Goal: Task Accomplishment & Management: Manage account settings

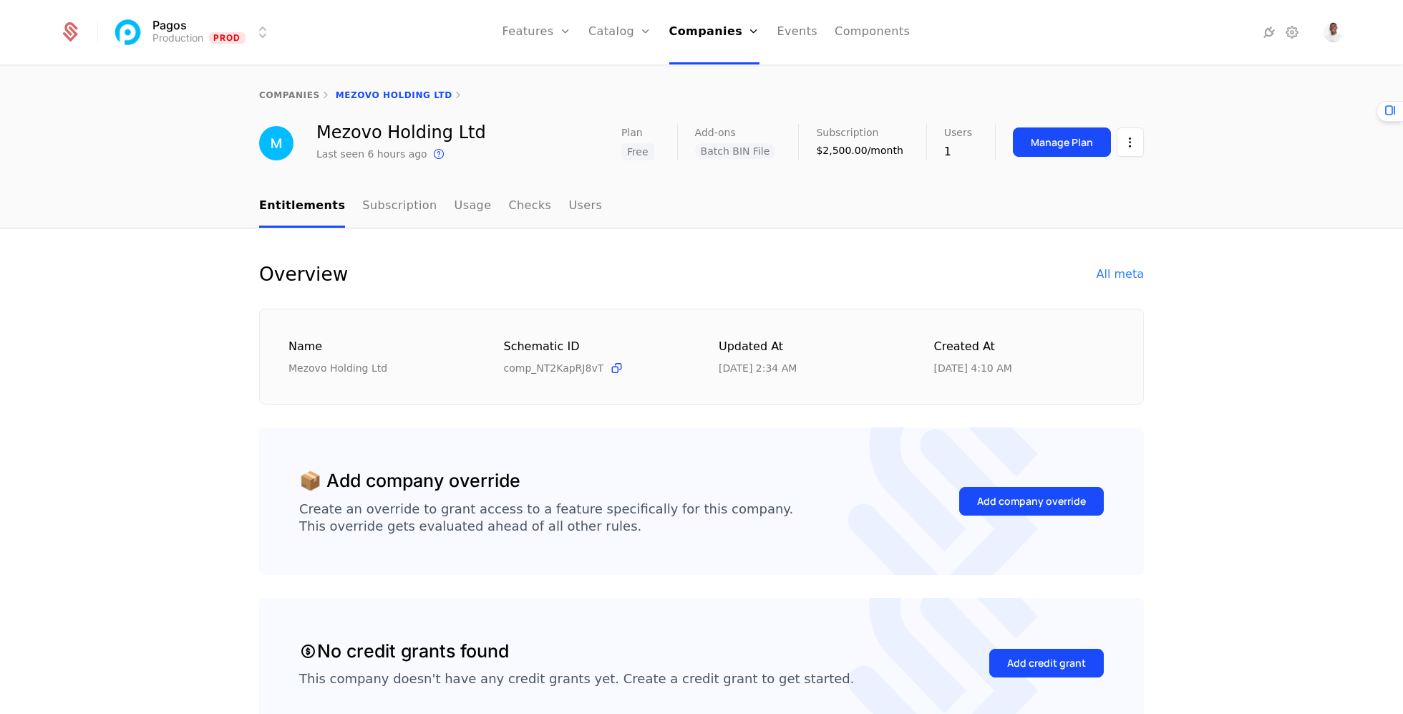
select select "***"
drag, startPoint x: 453, startPoint y: 123, endPoint x: 467, endPoint y: 120, distance: 14.6
click at [455, 122] on div "This is the date a track or identify event associated with this company was las…" at bounding box center [587, 133] width 279 height 59
click at [495, 112] on div "companies Mezovo Holding Ltd" at bounding box center [701, 95] width 1403 height 57
drag, startPoint x: 462, startPoint y: 135, endPoint x: 325, endPoint y: 135, distance: 136.8
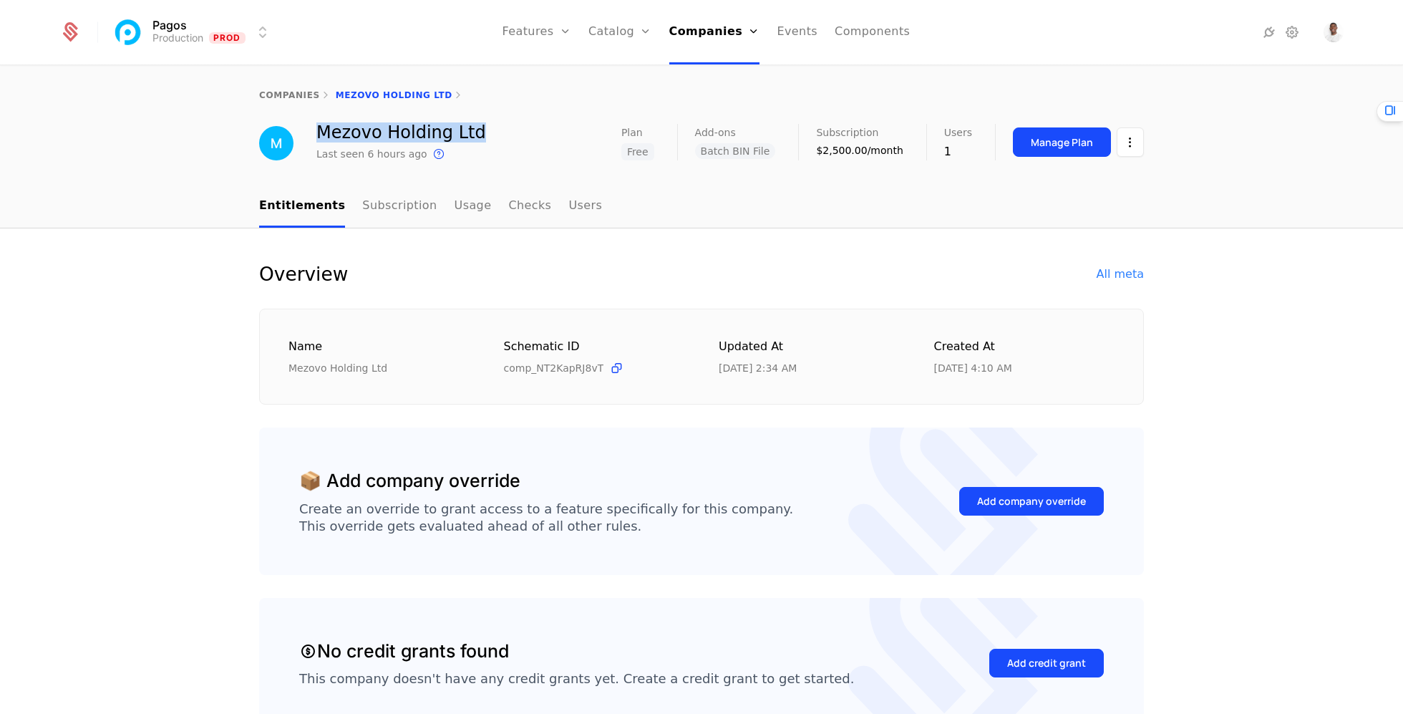
click at [324, 136] on div "Mezovo Holding Ltd Last seen 6 hours ago This is the date a track or identify e…" at bounding box center [701, 143] width 885 height 39
copy div "ezovo Holding Ltd"
drag, startPoint x: 473, startPoint y: 103, endPoint x: 466, endPoint y: 123, distance: 21.1
click at [472, 103] on div "companies Mezovo Holding Ltd" at bounding box center [701, 95] width 1403 height 57
click at [420, 130] on div "Mezovo Holding Ltd" at bounding box center [402, 132] width 170 height 17
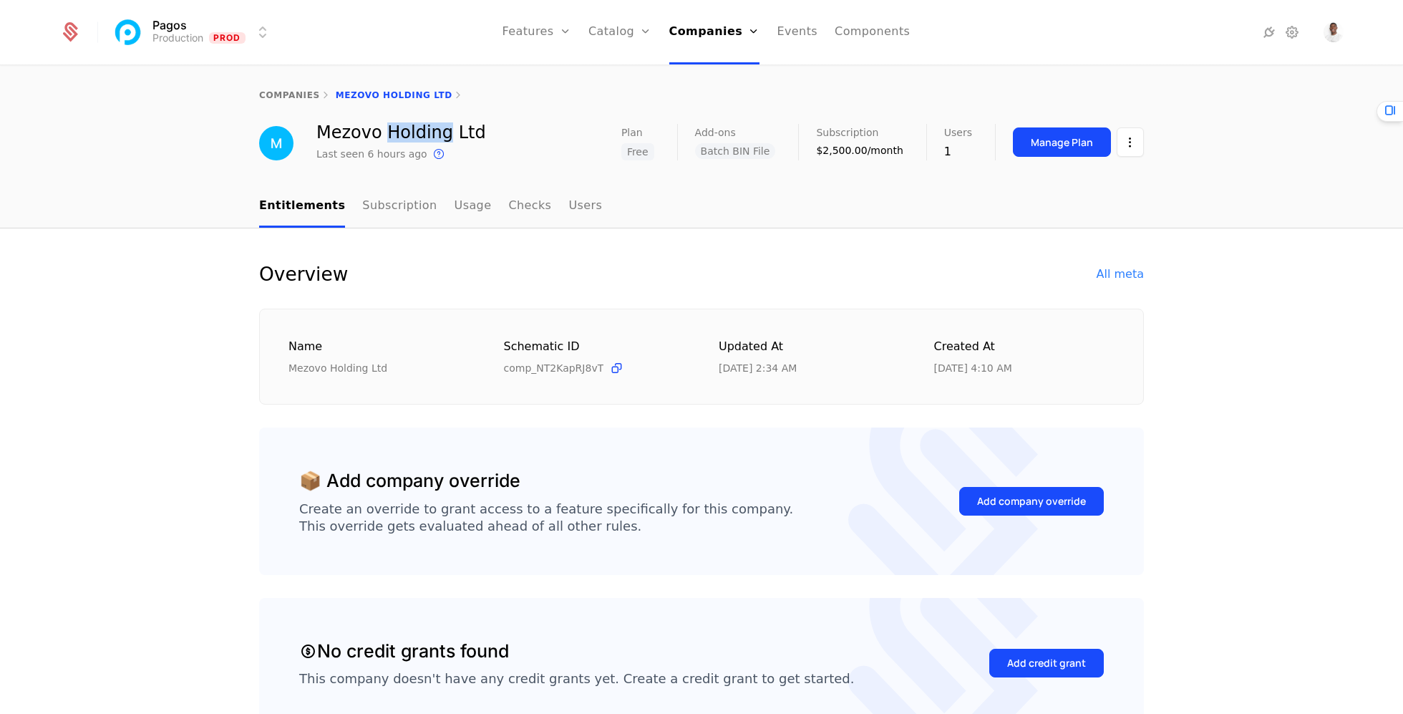
click at [420, 130] on div "Mezovo Holding Ltd" at bounding box center [402, 132] width 170 height 17
copy div "Mezovo Holding Ltd"
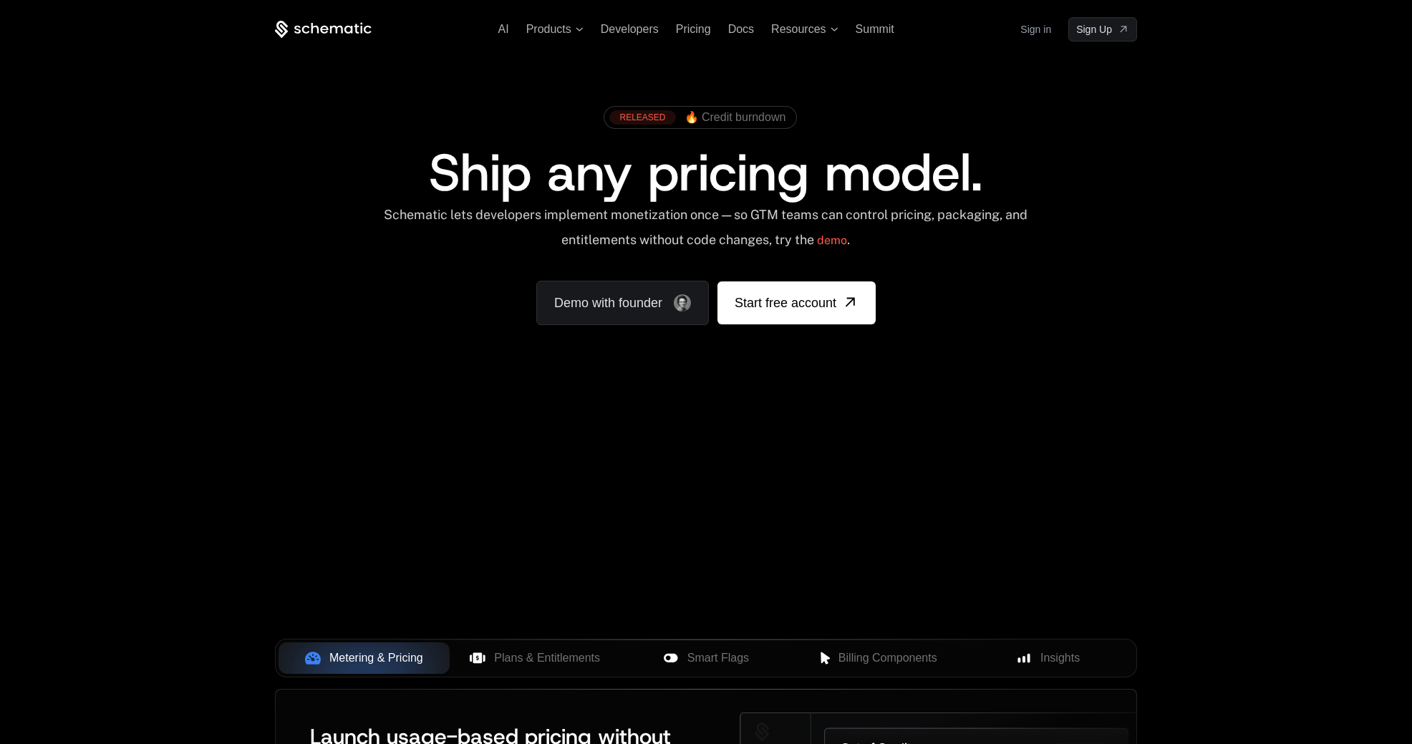
click at [1032, 27] on link "Sign in" at bounding box center [1035, 29] width 31 height 23
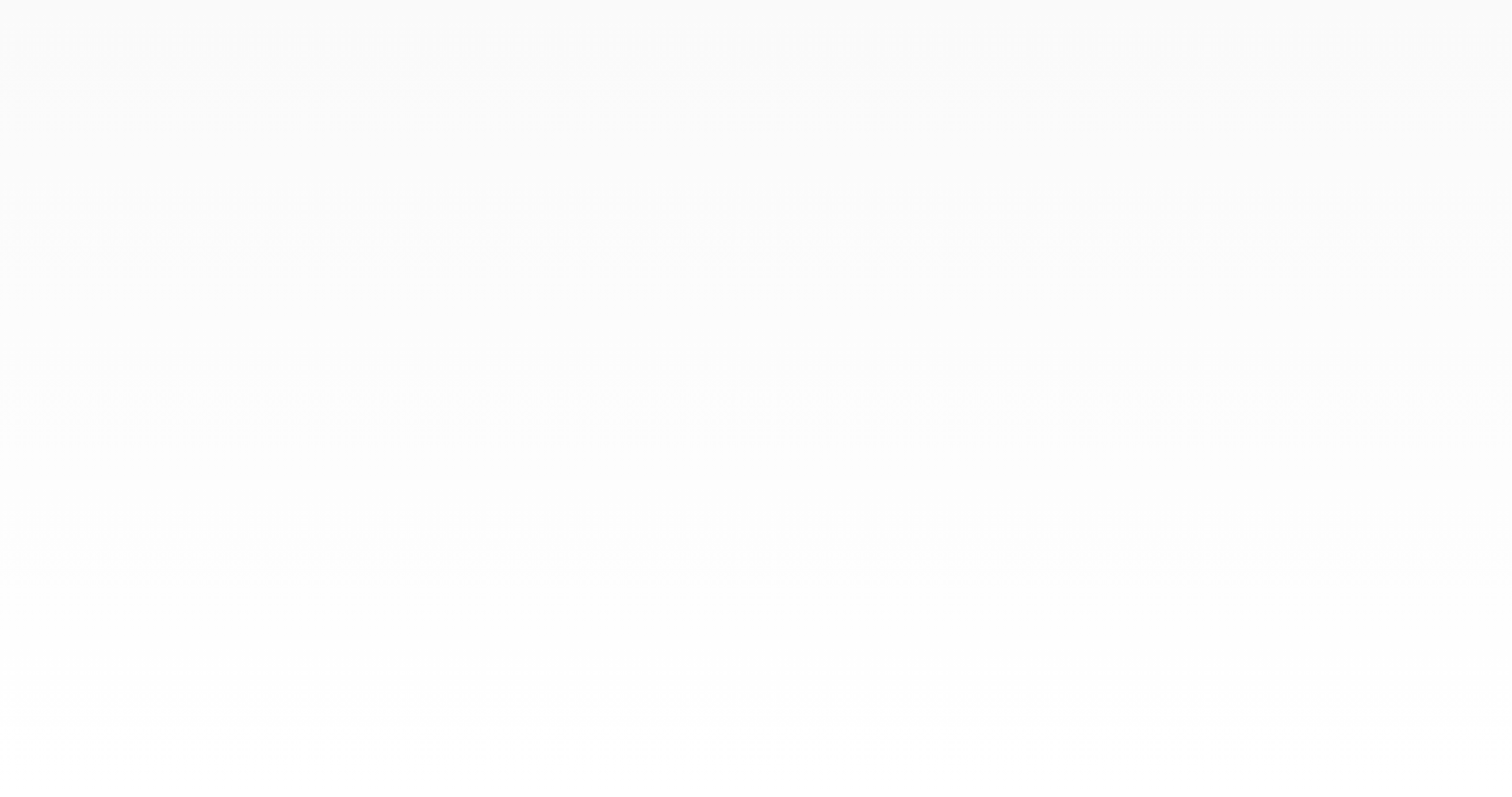
select select "***"
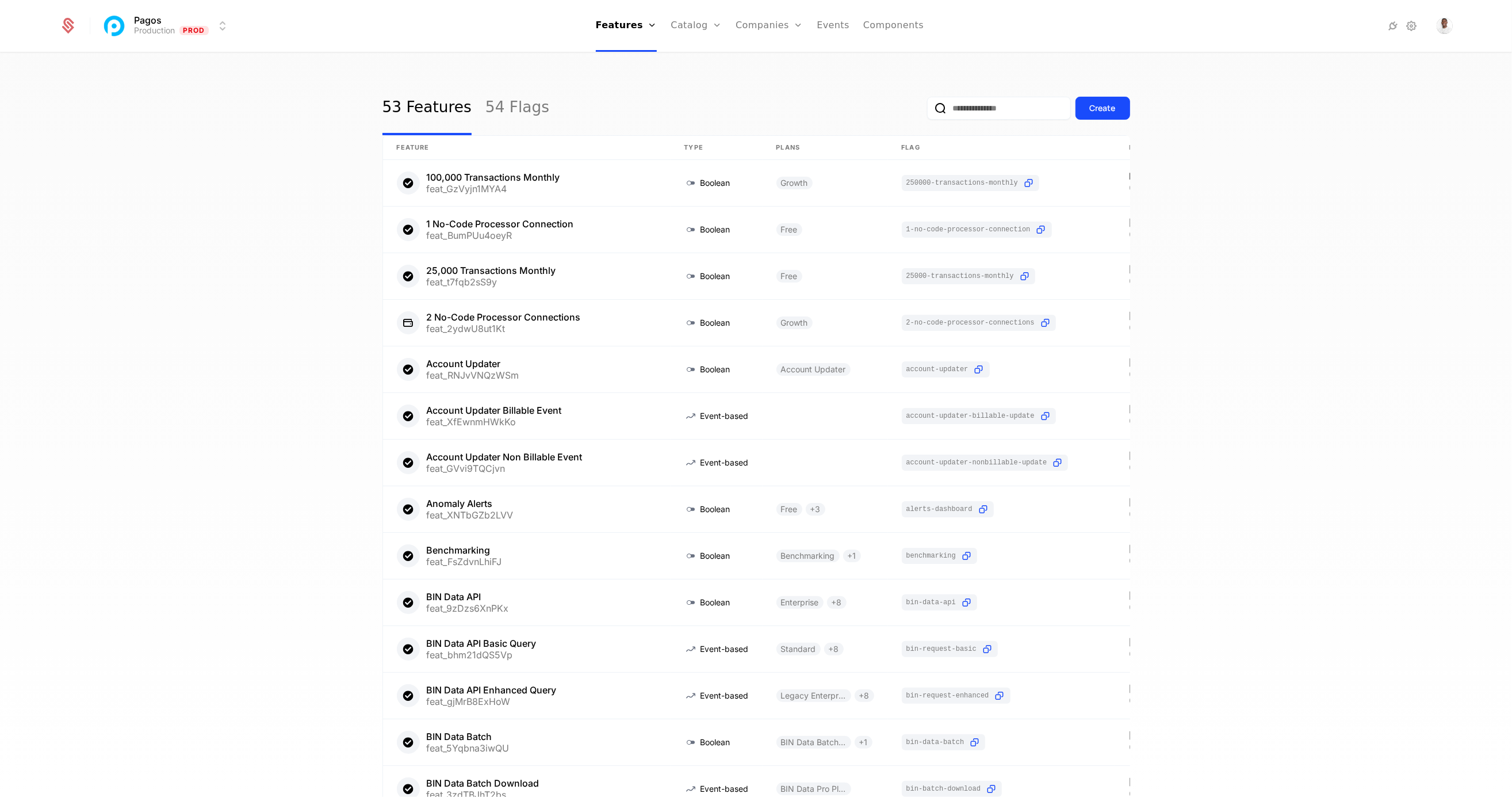
click at [762, 78] on link "Users" at bounding box center [776, 74] width 53 height 9
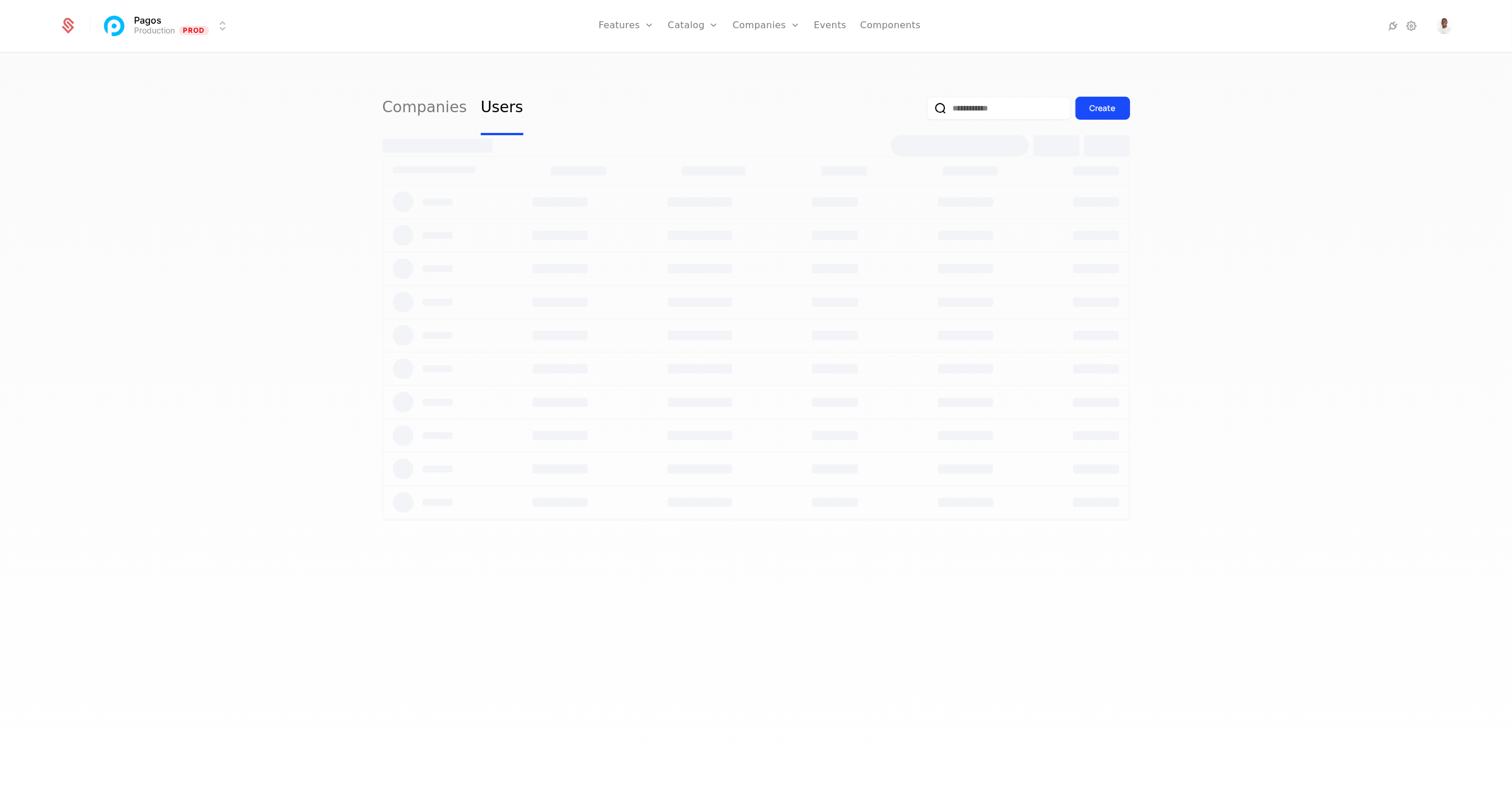
select select "***"
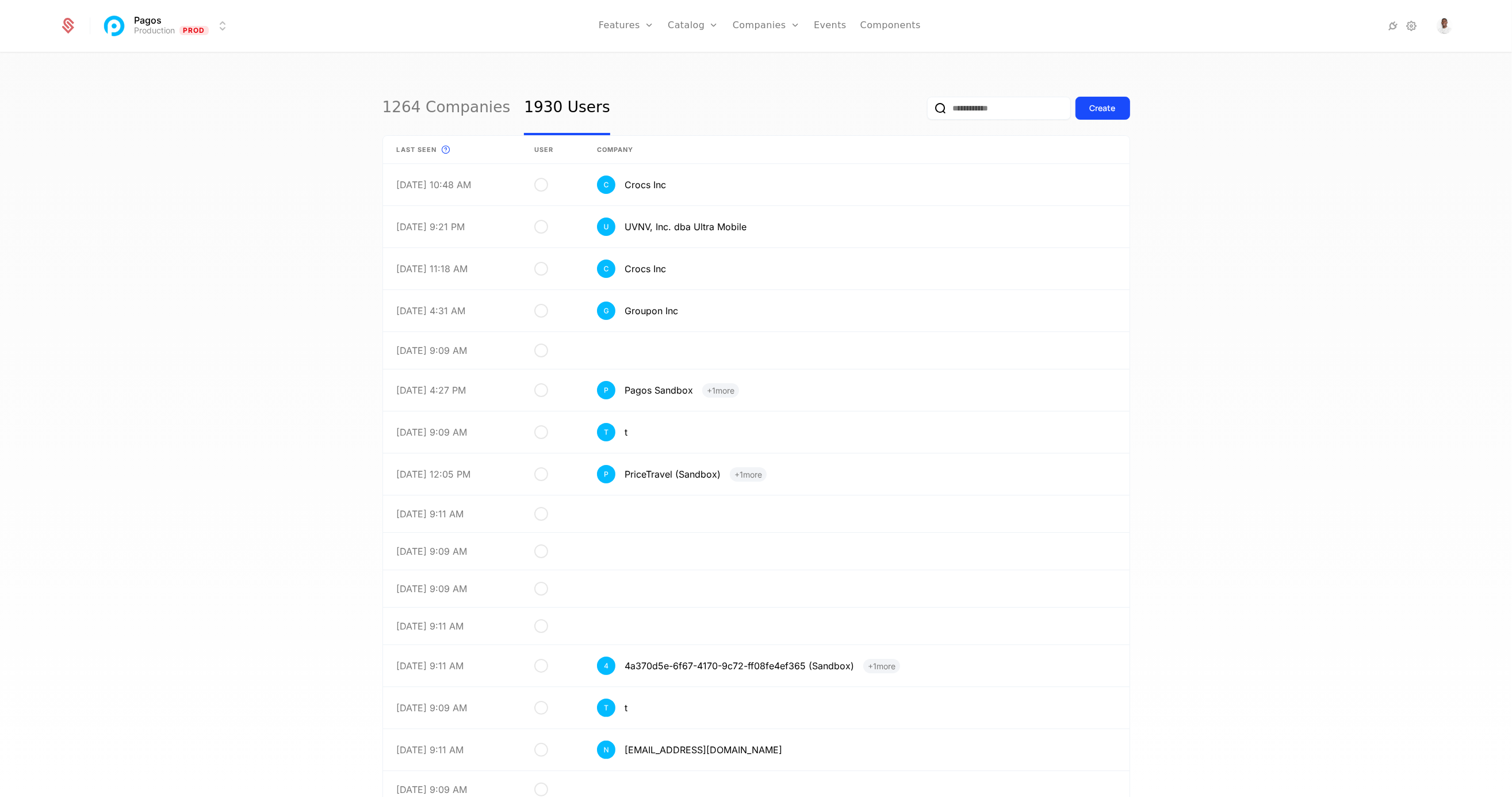
click at [975, 104] on input "email" at bounding box center [998, 108] width 144 height 23
paste input "**********"
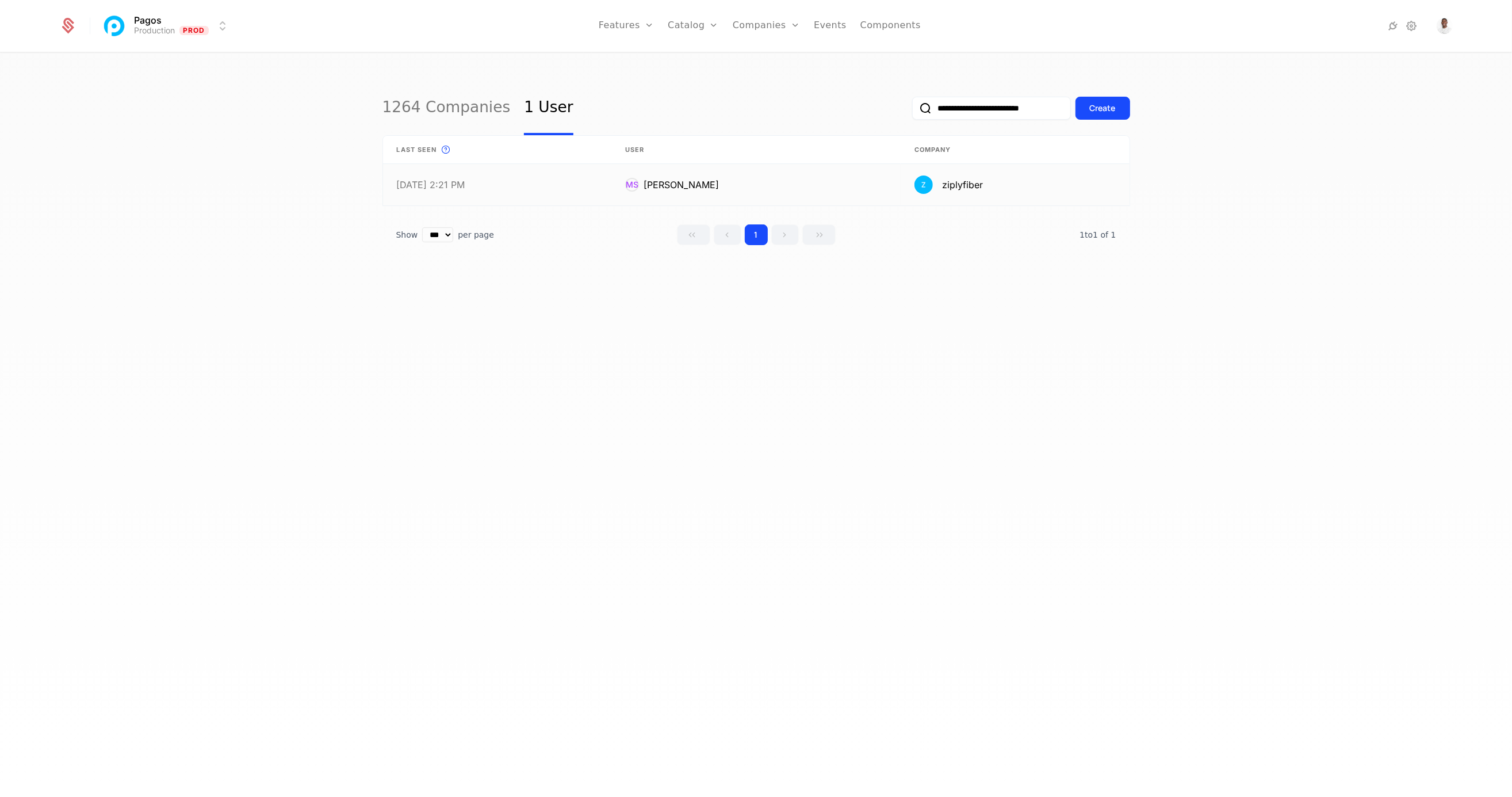
type input "**********"
click at [760, 183] on link at bounding box center [756, 185] width 289 height 42
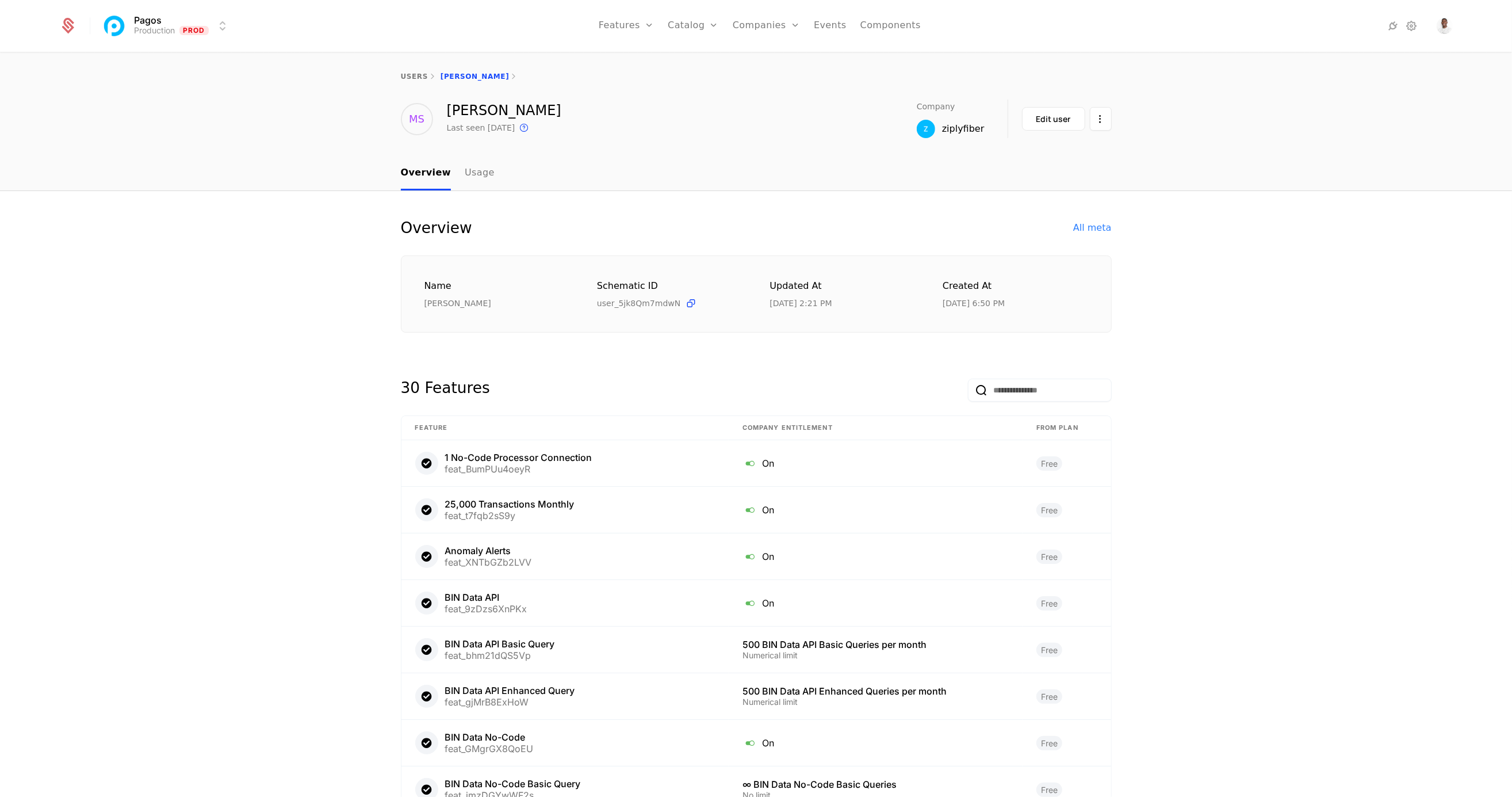
click at [971, 127] on div "ziplyfiber" at bounding box center [963, 129] width 43 height 14
select select "***"
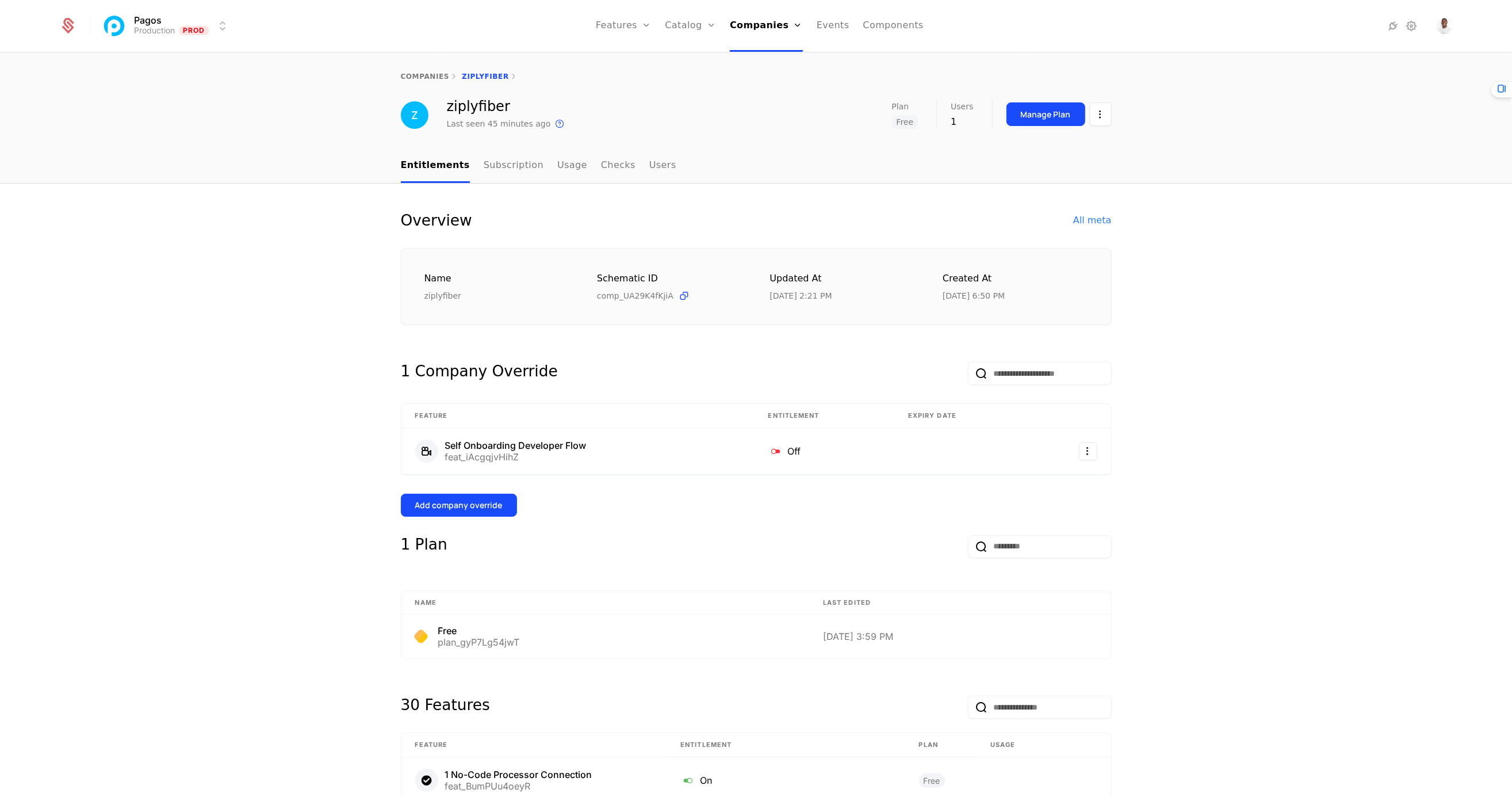
click at [1049, 109] on div "Manage Plan" at bounding box center [1045, 114] width 50 height 11
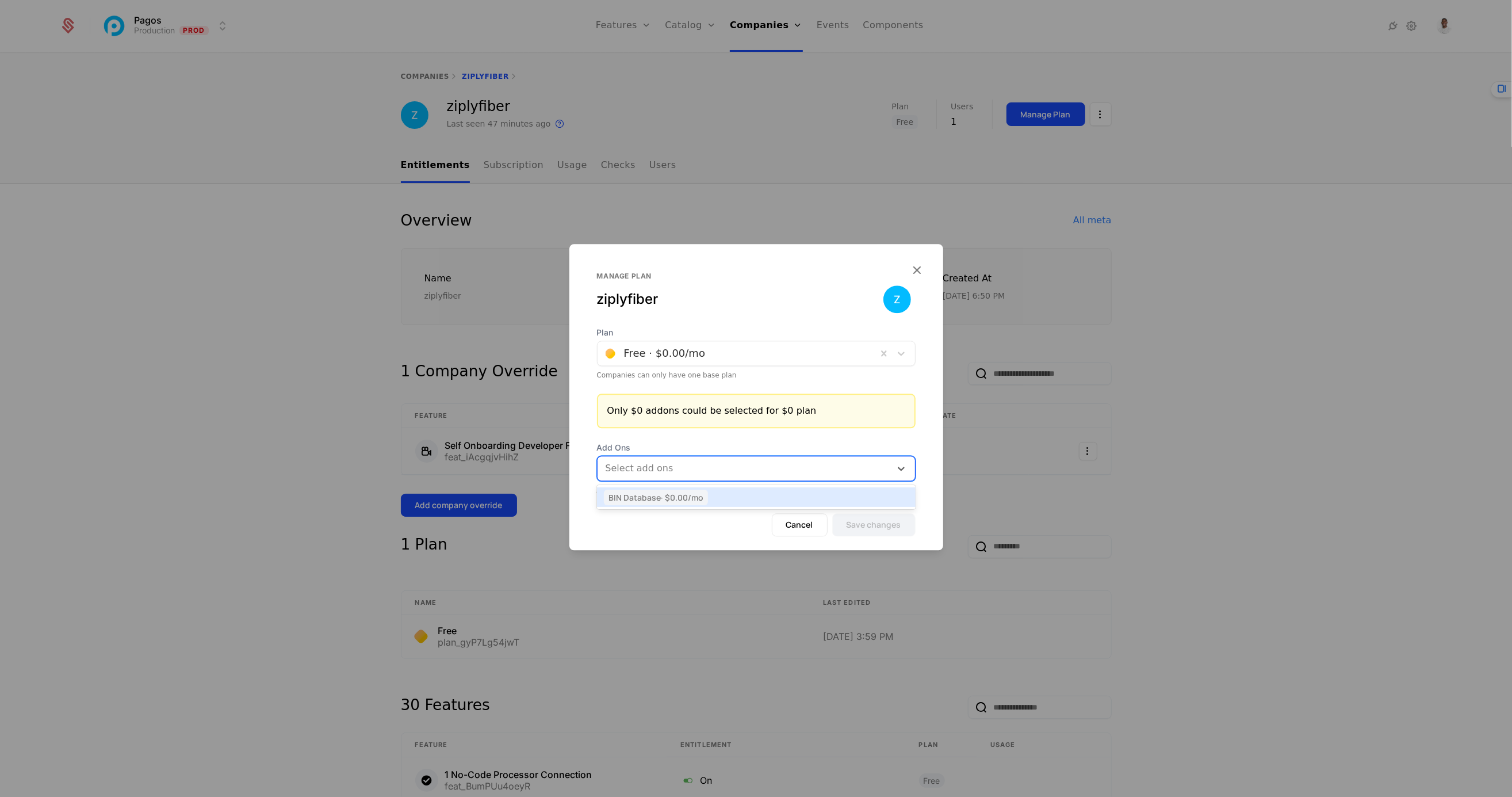
click at [670, 469] on div at bounding box center [744, 468] width 279 height 16
click at [749, 445] on span "Add Ons" at bounding box center [756, 448] width 319 height 11
click at [810, 528] on button "Cancel" at bounding box center [799, 525] width 55 height 23
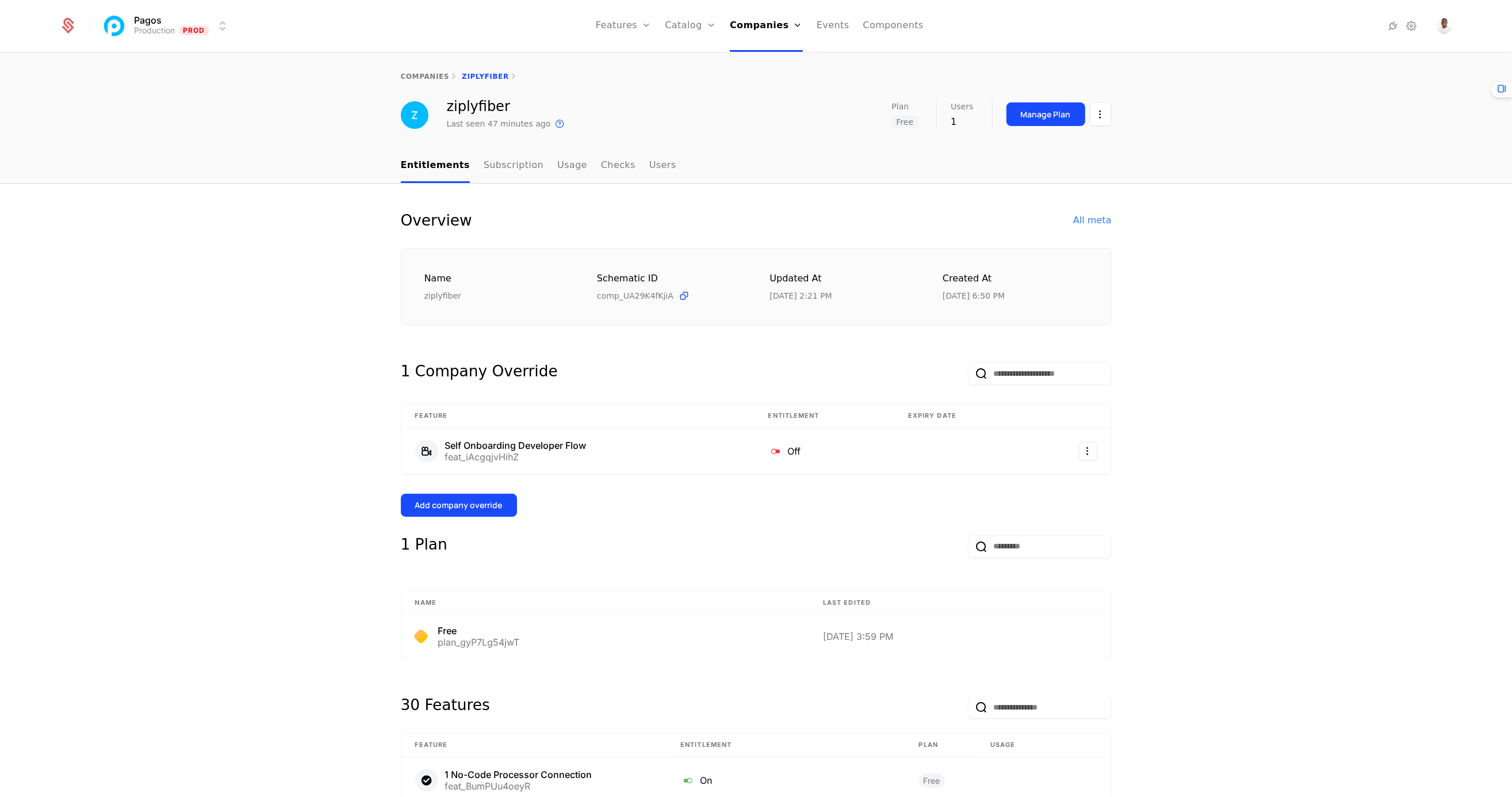
click at [491, 509] on div "Add company override" at bounding box center [458, 505] width 88 height 11
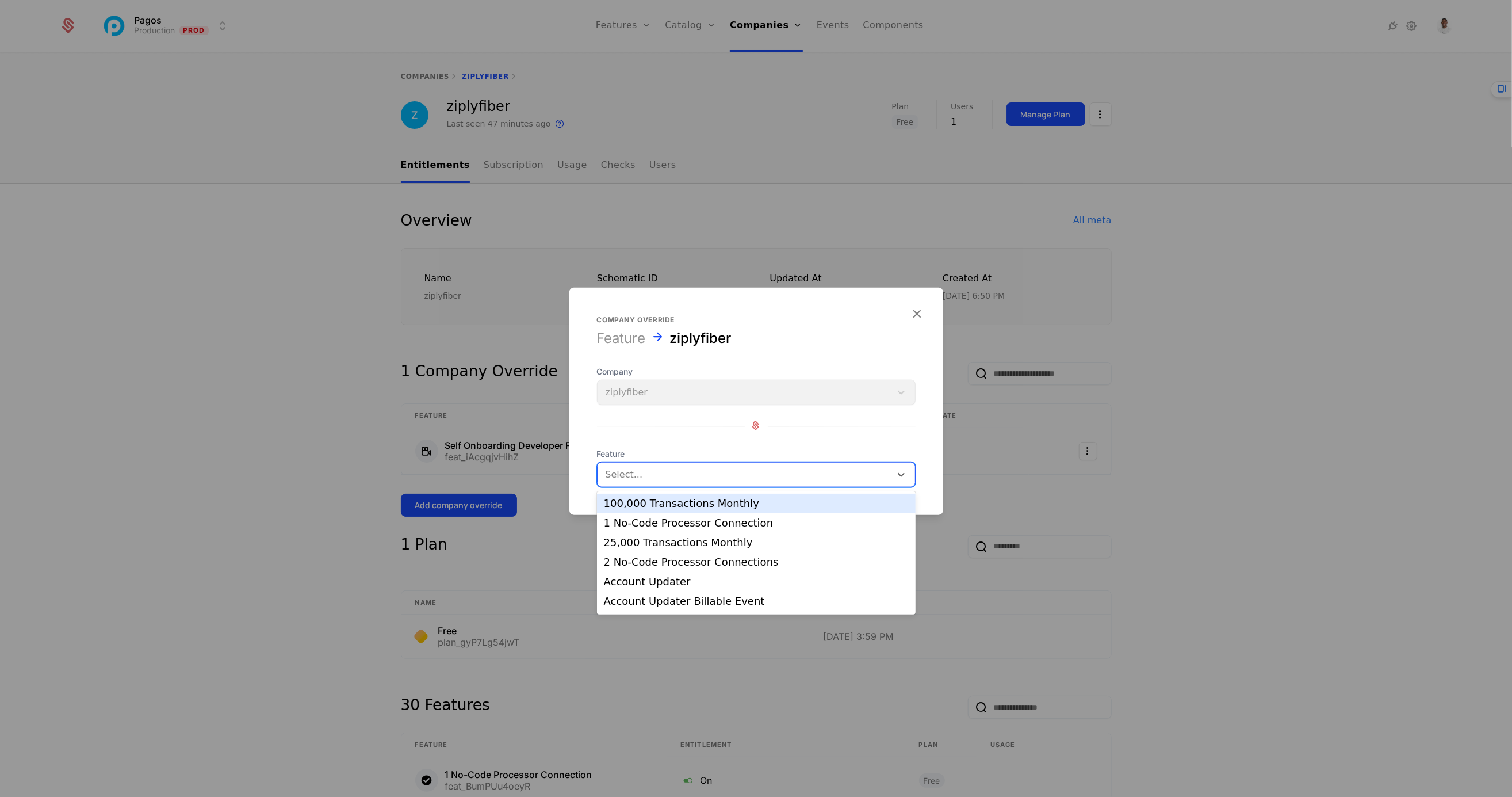
click at [719, 476] on div at bounding box center [744, 474] width 277 height 16
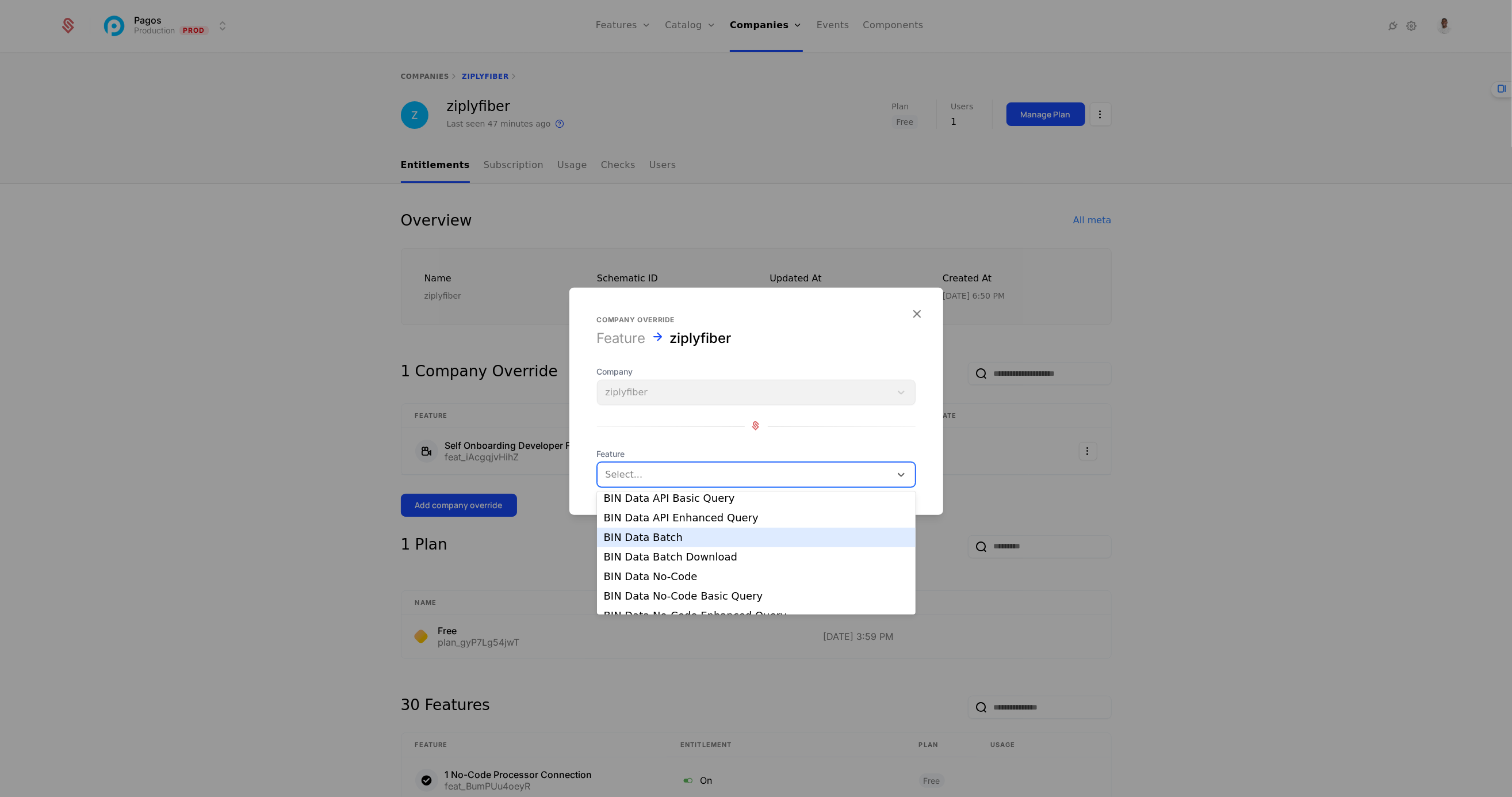
click at [658, 534] on div "BIN Data Batch" at bounding box center [756, 537] width 305 height 10
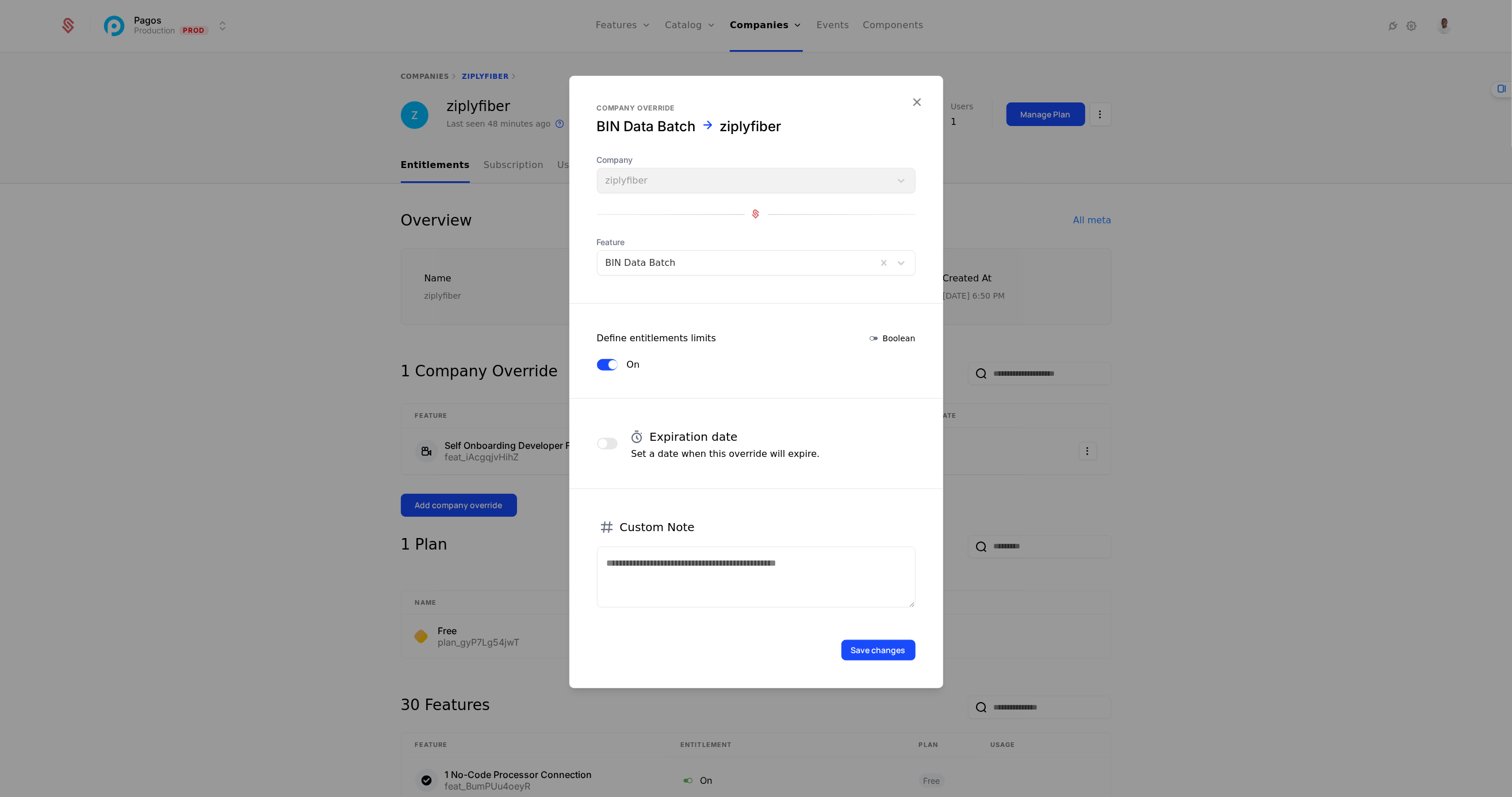
click at [915, 104] on icon "button" at bounding box center [917, 101] width 15 height 15
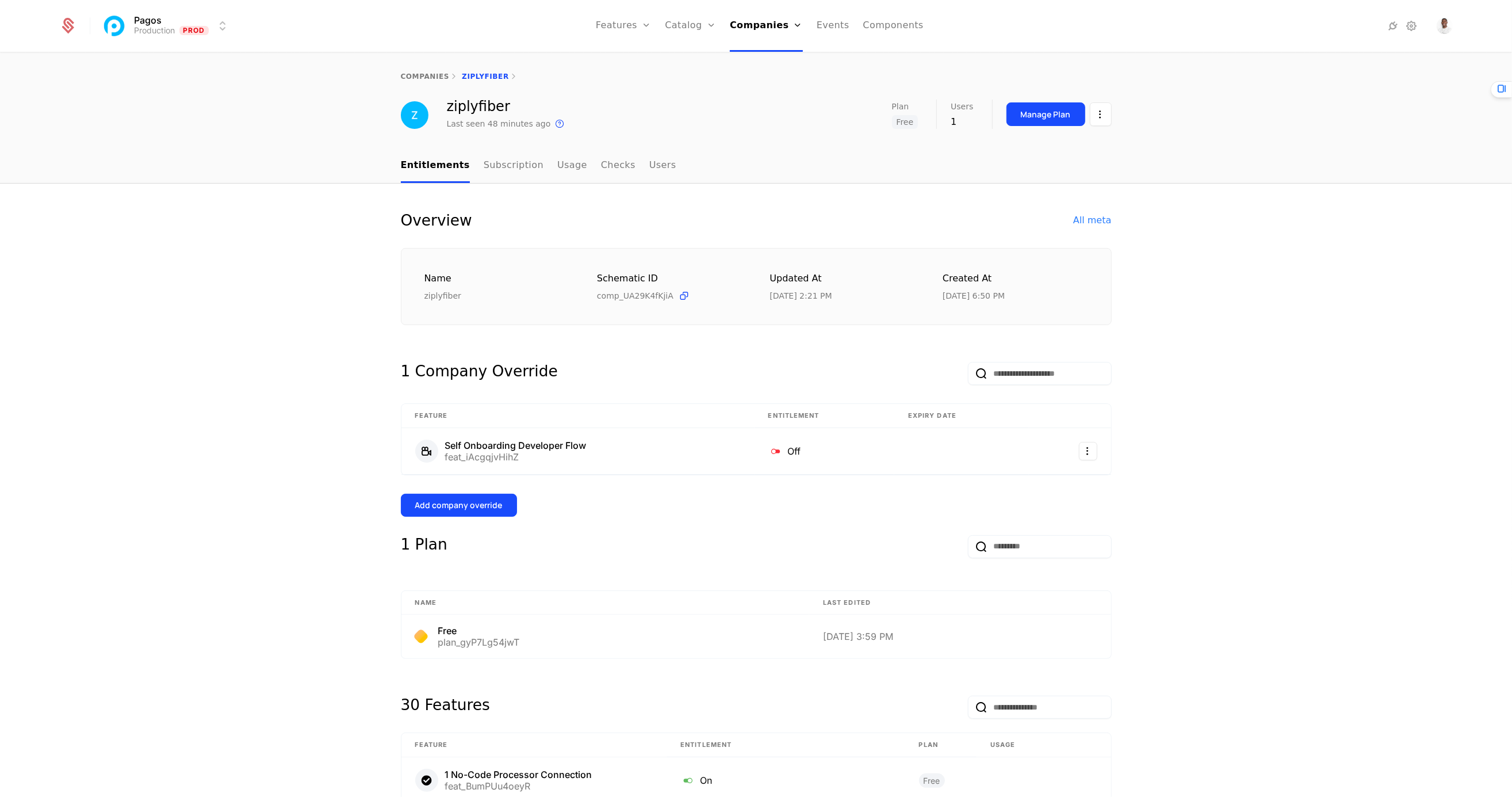
click at [1108, 113] on html "Pagos Production Prod Features Features Flags Catalog Plans Add Ons Credits Con…" at bounding box center [756, 398] width 1512 height 797
click at [1340, 88] on html "Pagos Production Prod Features Features Flags Catalog Plans Add Ons Credits Con…" at bounding box center [756, 398] width 1512 height 797
click at [508, 157] on link "Subscription" at bounding box center [513, 166] width 59 height 34
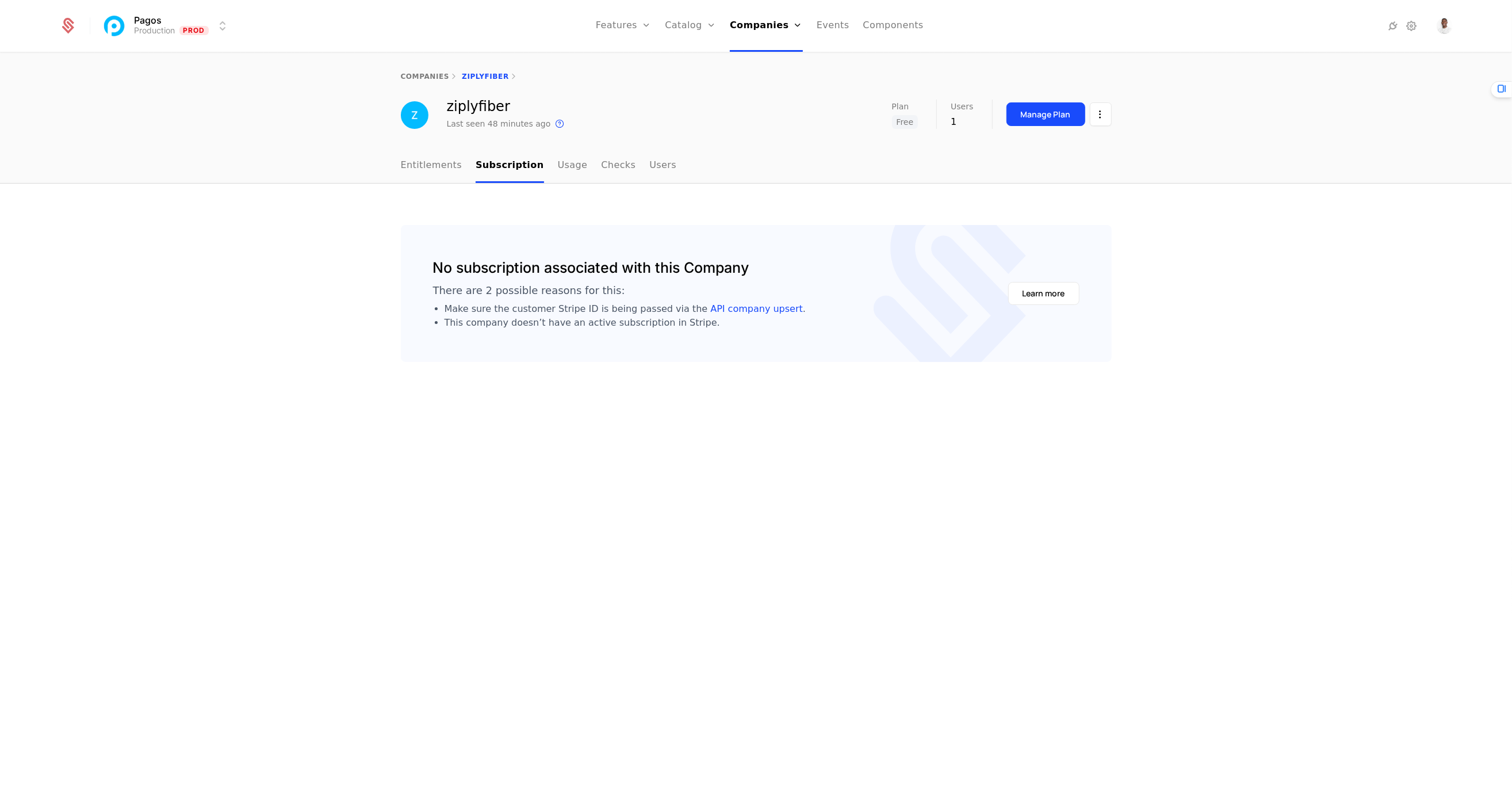
click at [436, 167] on link "Entitlements" at bounding box center [431, 166] width 62 height 34
select select "***"
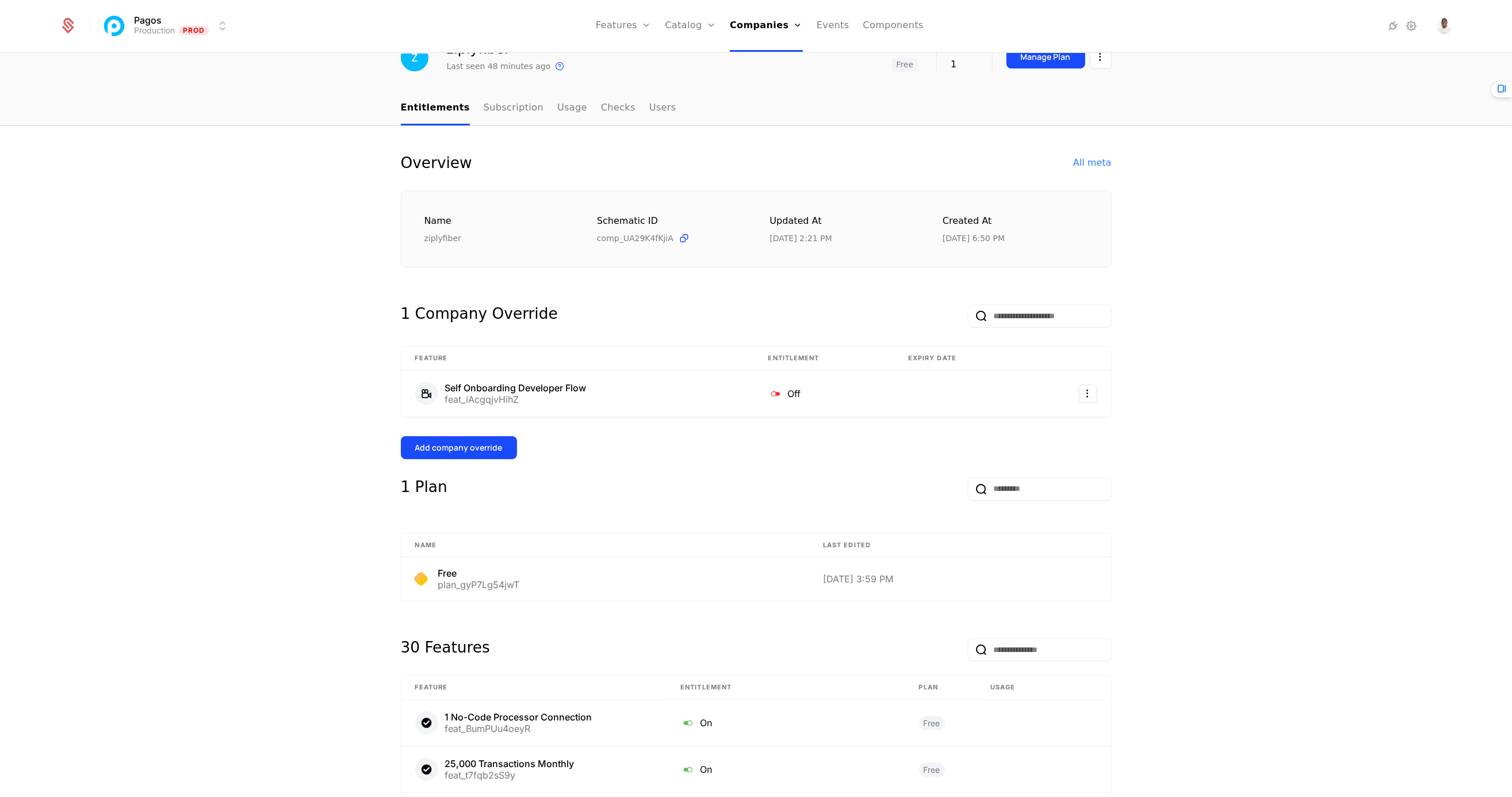
scroll to position [31, 0]
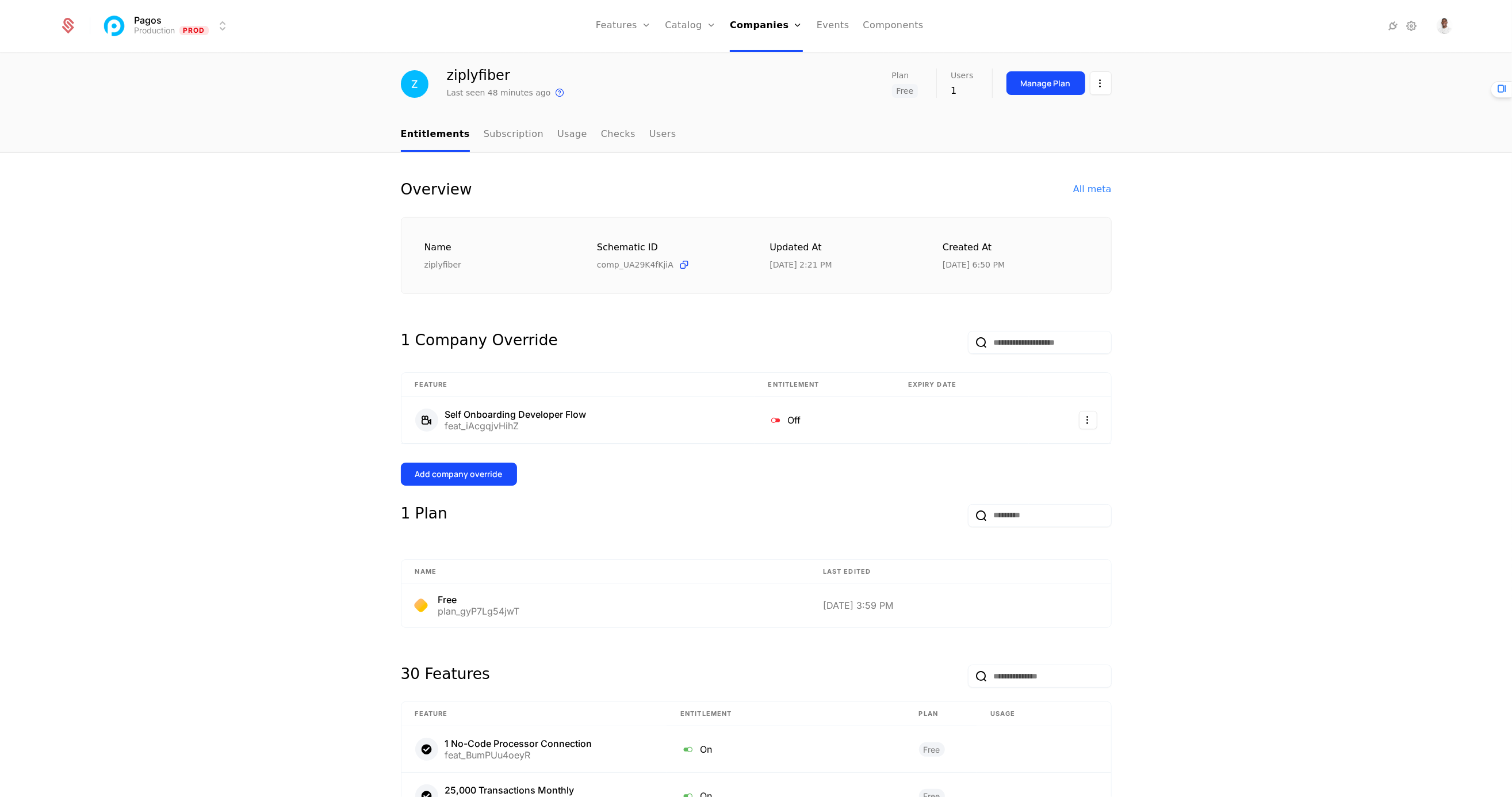
click at [1064, 95] on div "Manage Plan" at bounding box center [1058, 83] width 105 height 30
click at [1040, 94] on div "Manage Plan" at bounding box center [1058, 83] width 105 height 30
click at [1037, 87] on div "Manage Plan" at bounding box center [1045, 84] width 50 height 11
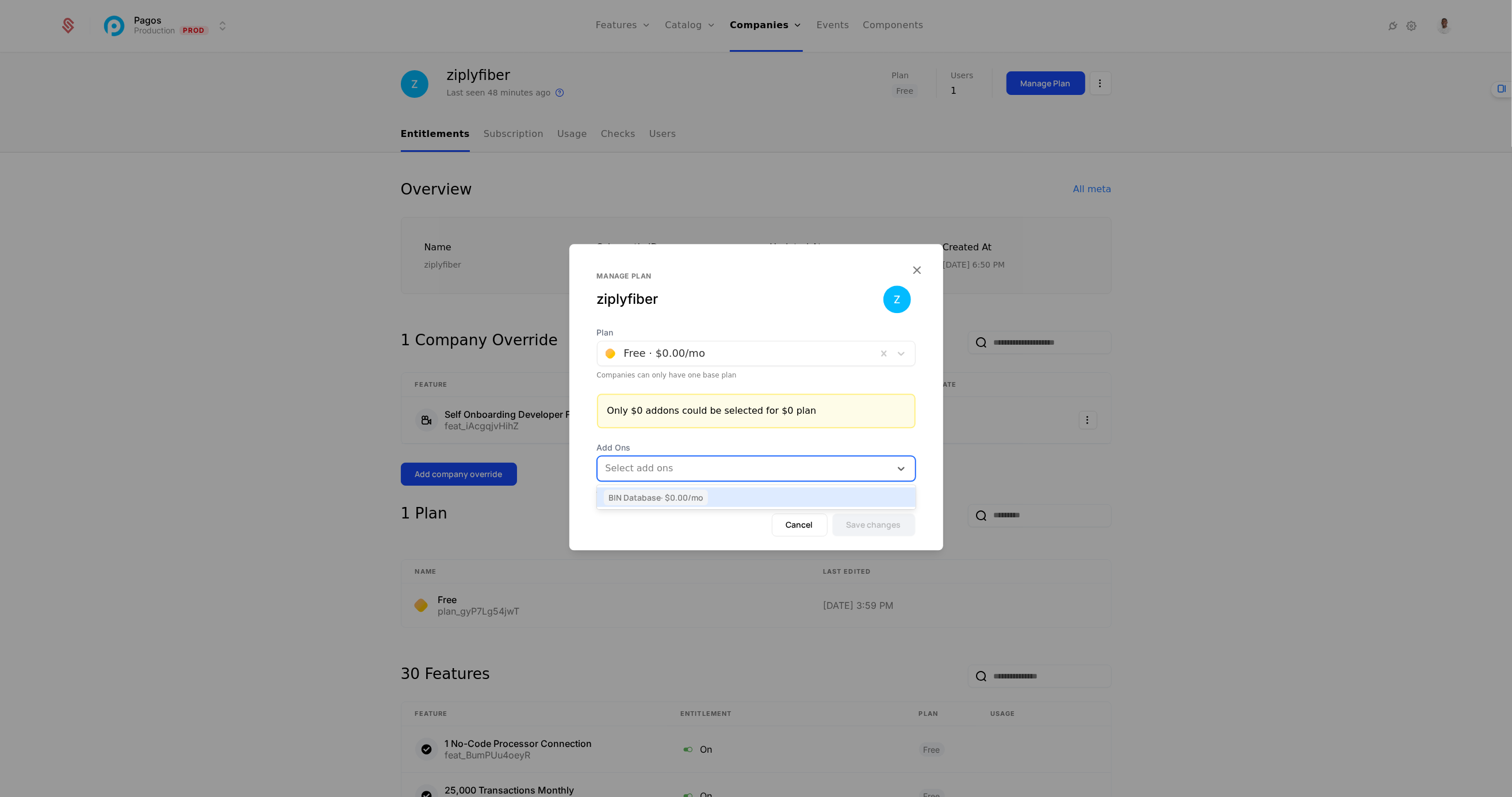
click at [679, 468] on div at bounding box center [744, 468] width 279 height 16
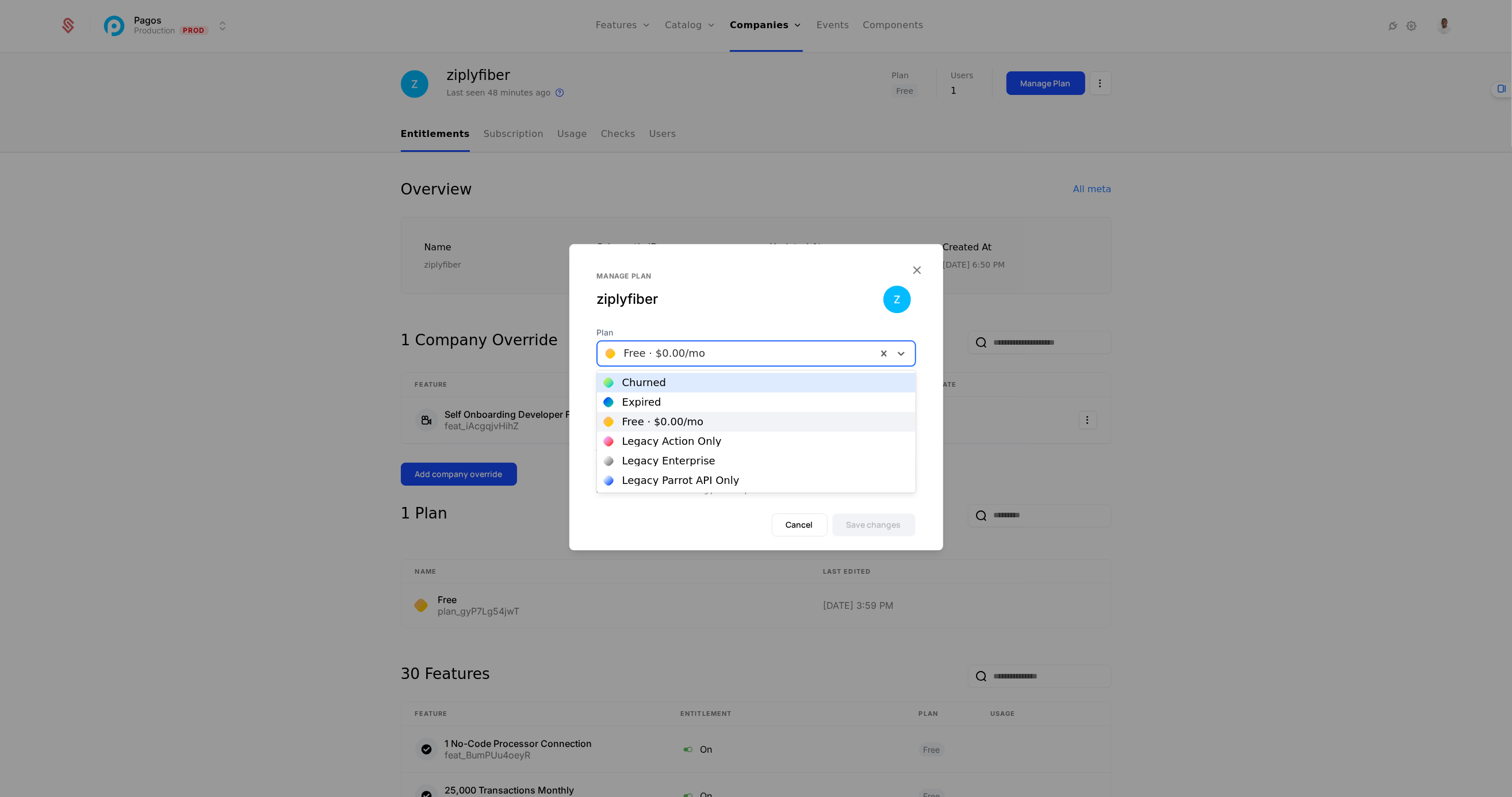
click at [715, 352] on div at bounding box center [737, 354] width 263 height 16
click at [699, 309] on div "Manage plan ziplyfiber" at bounding box center [756, 299] width 319 height 55
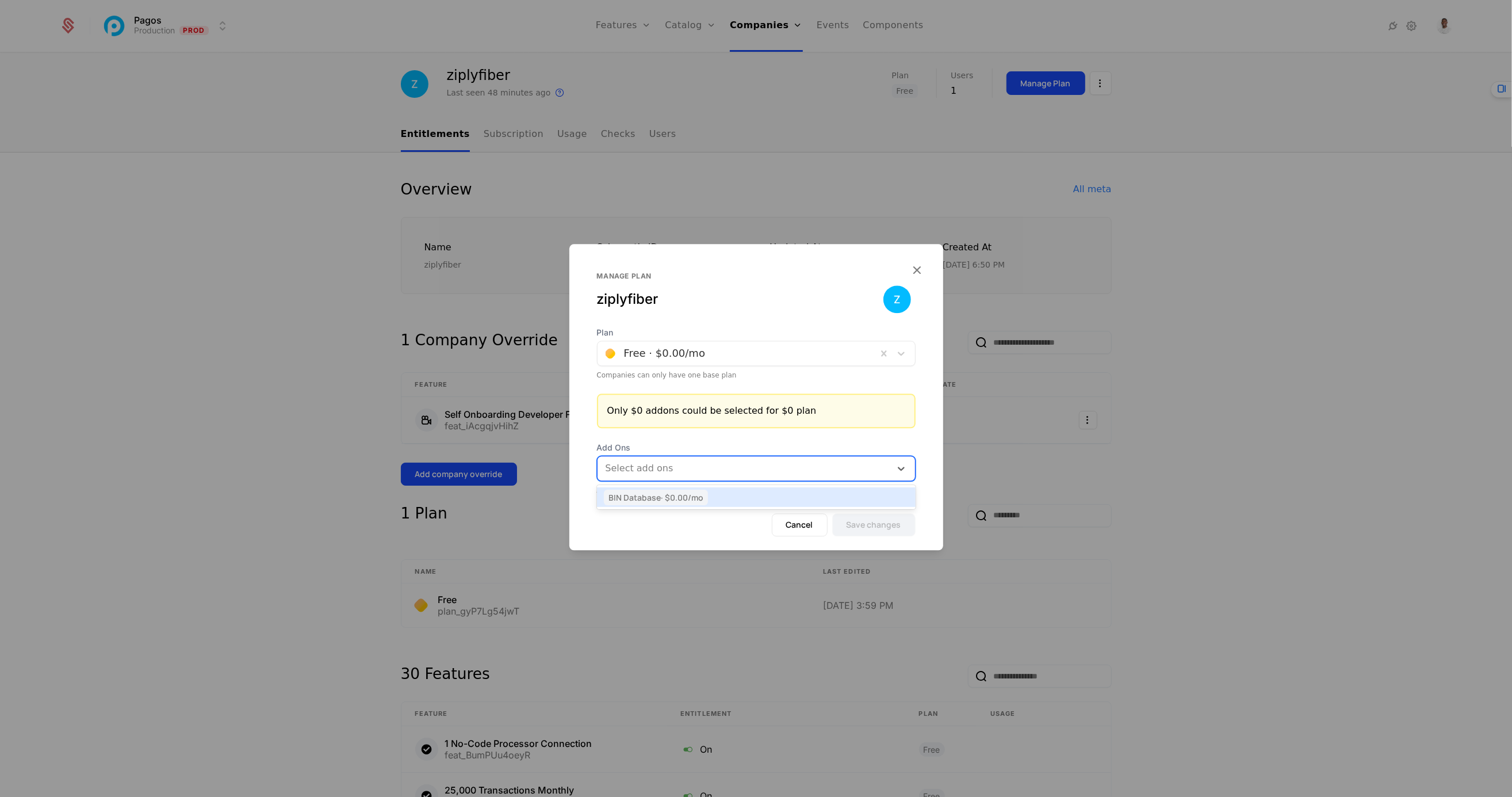
click at [701, 464] on div at bounding box center [744, 468] width 279 height 16
click at [706, 447] on span "Add Ons" at bounding box center [756, 448] width 319 height 11
click at [1131, 416] on div at bounding box center [756, 398] width 1512 height 797
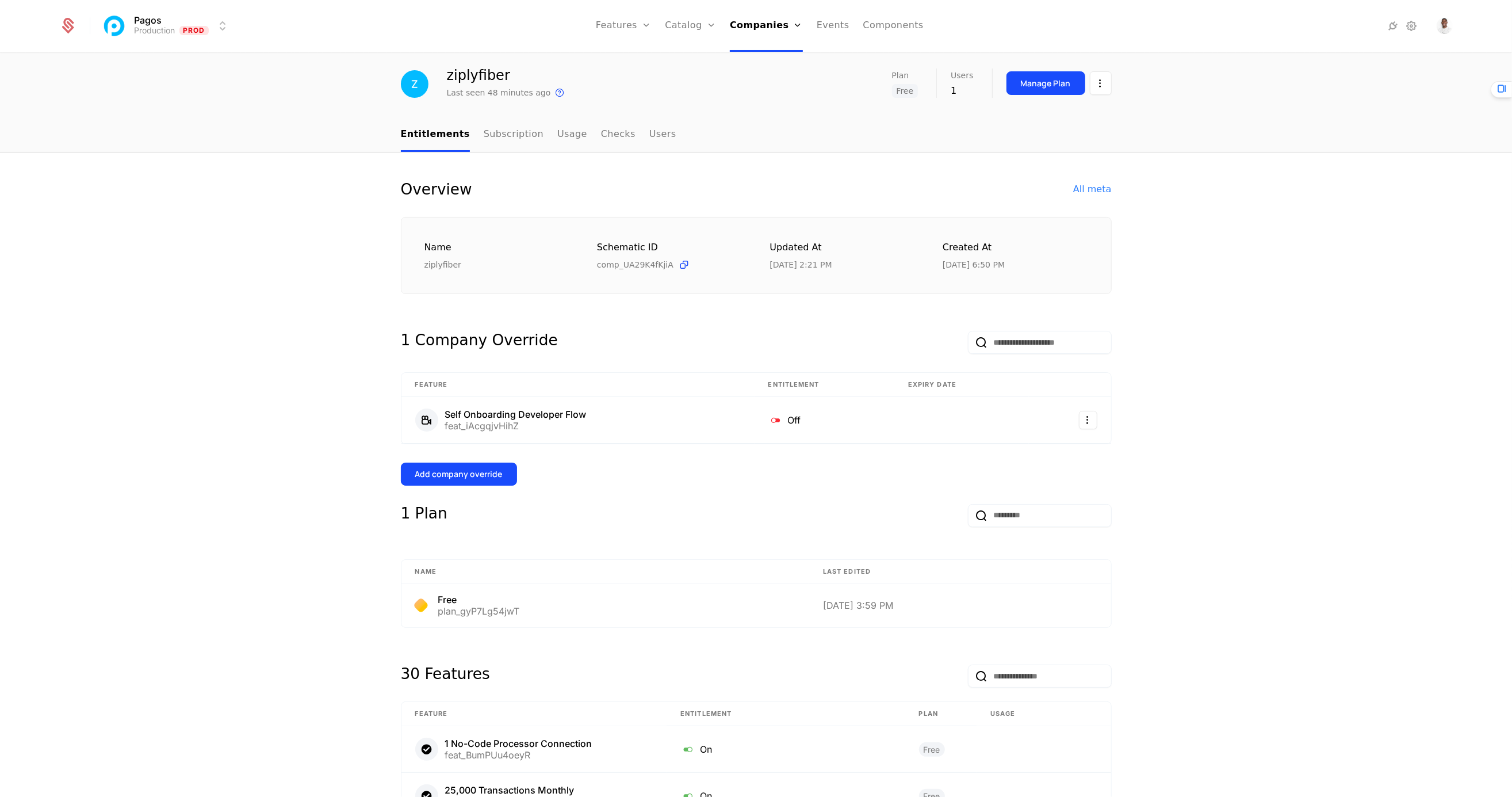
click at [456, 476] on div "Add company override" at bounding box center [458, 474] width 88 height 11
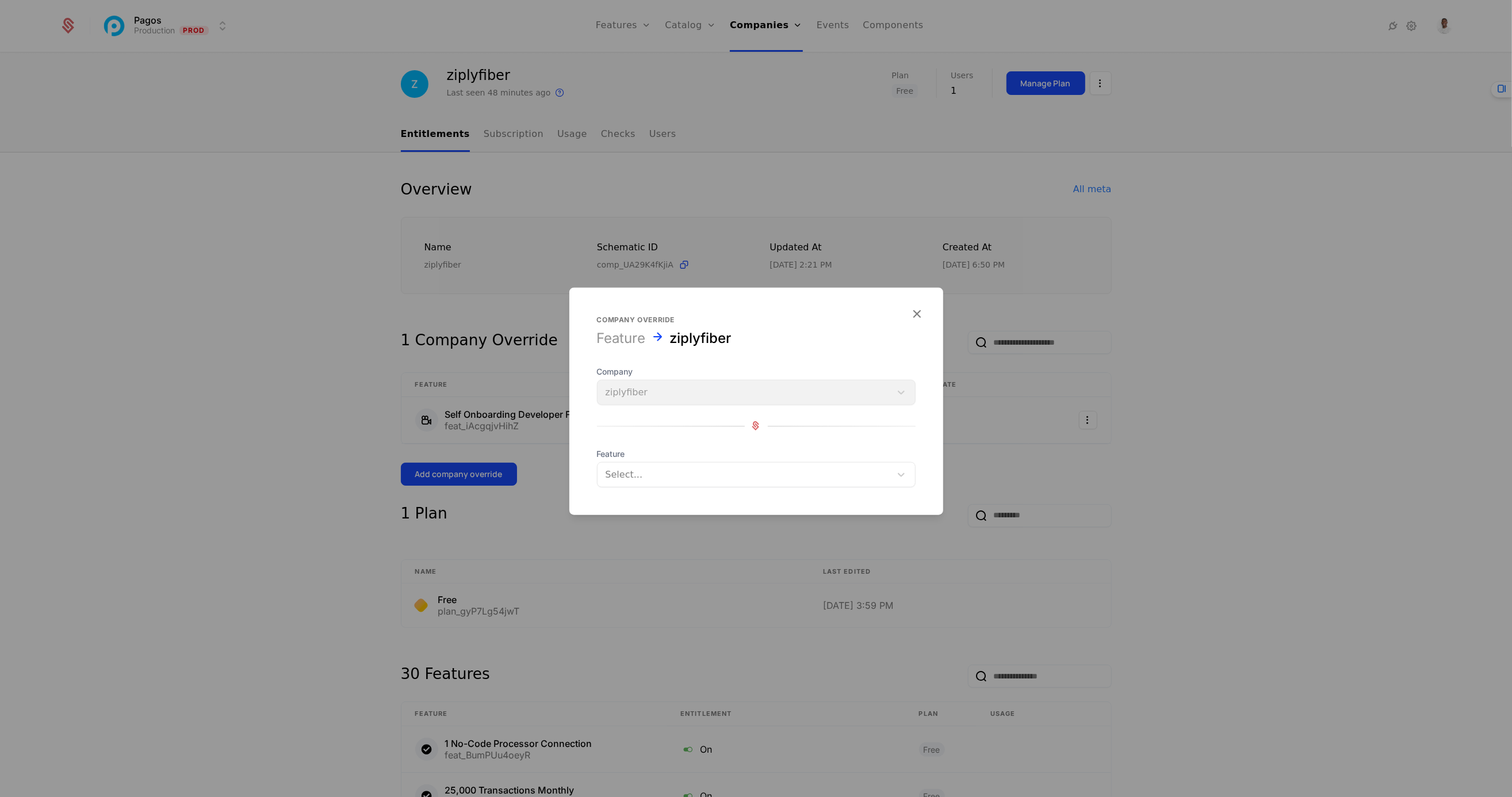
click at [659, 468] on div at bounding box center [744, 474] width 277 height 16
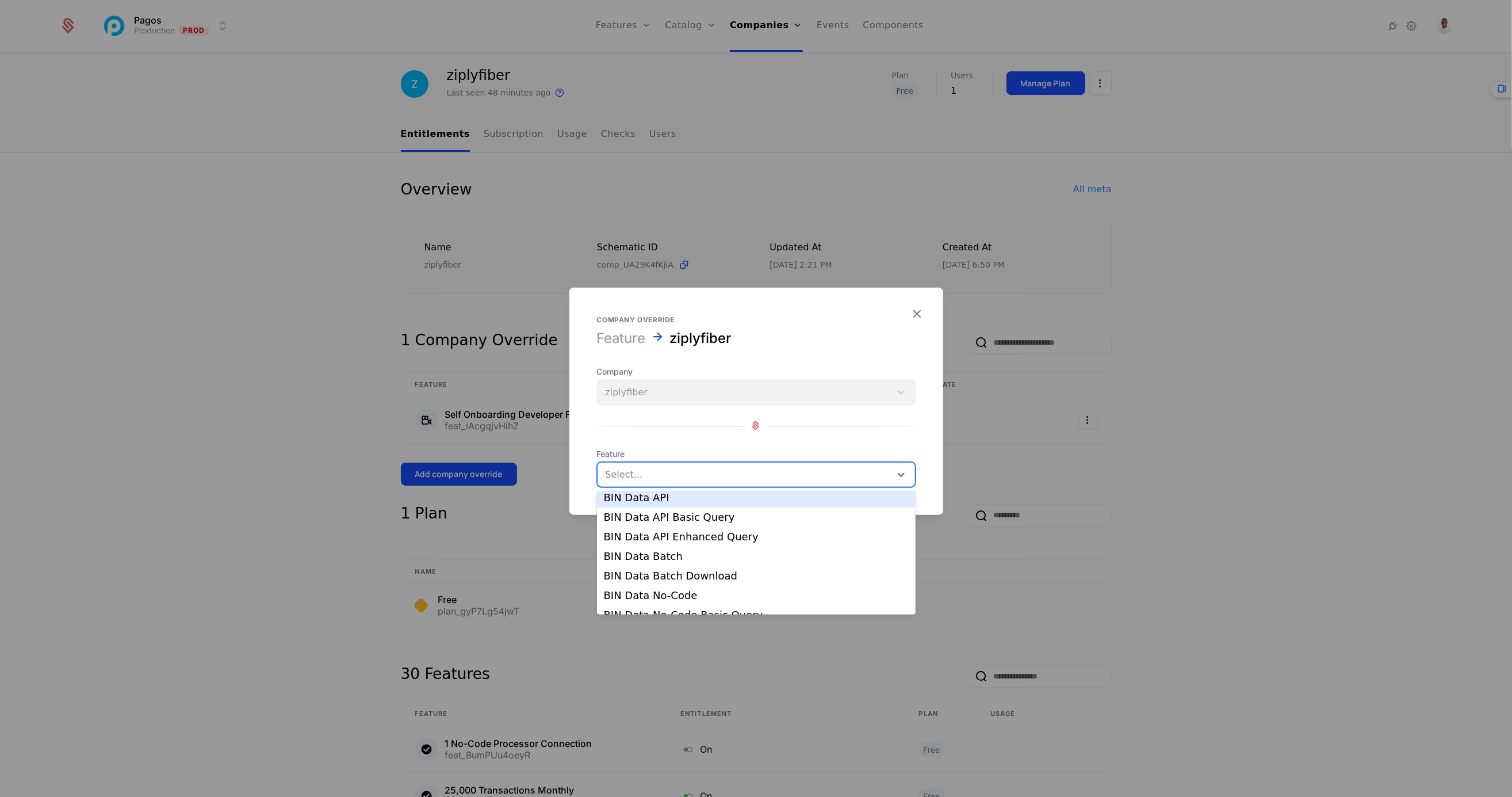
scroll to position [184, 0]
click at [682, 557] on div "BIN Data Batch" at bounding box center [756, 554] width 305 height 10
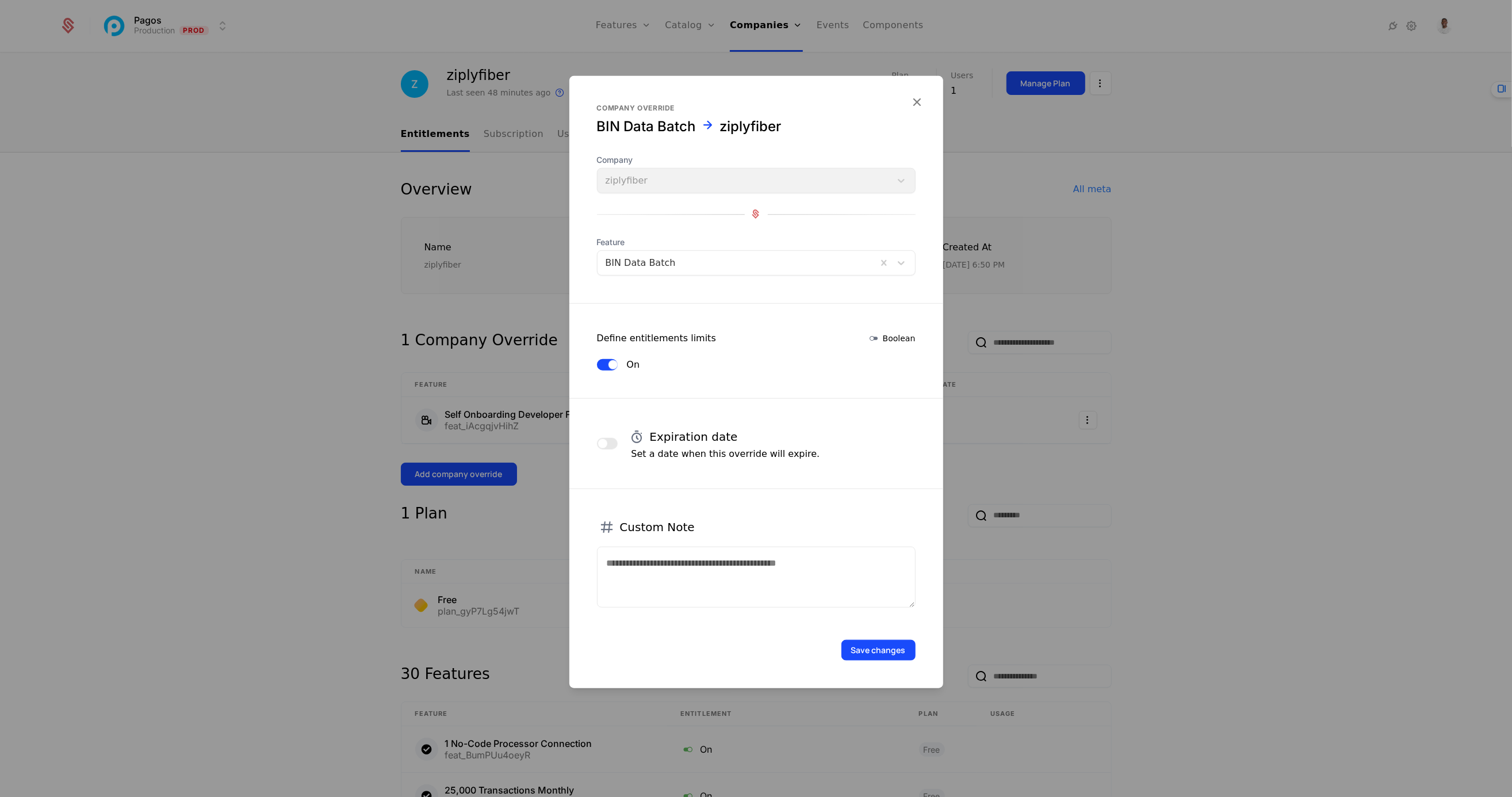
click at [884, 647] on button "Save changes" at bounding box center [878, 650] width 74 height 21
